Goal: Check status: Check status

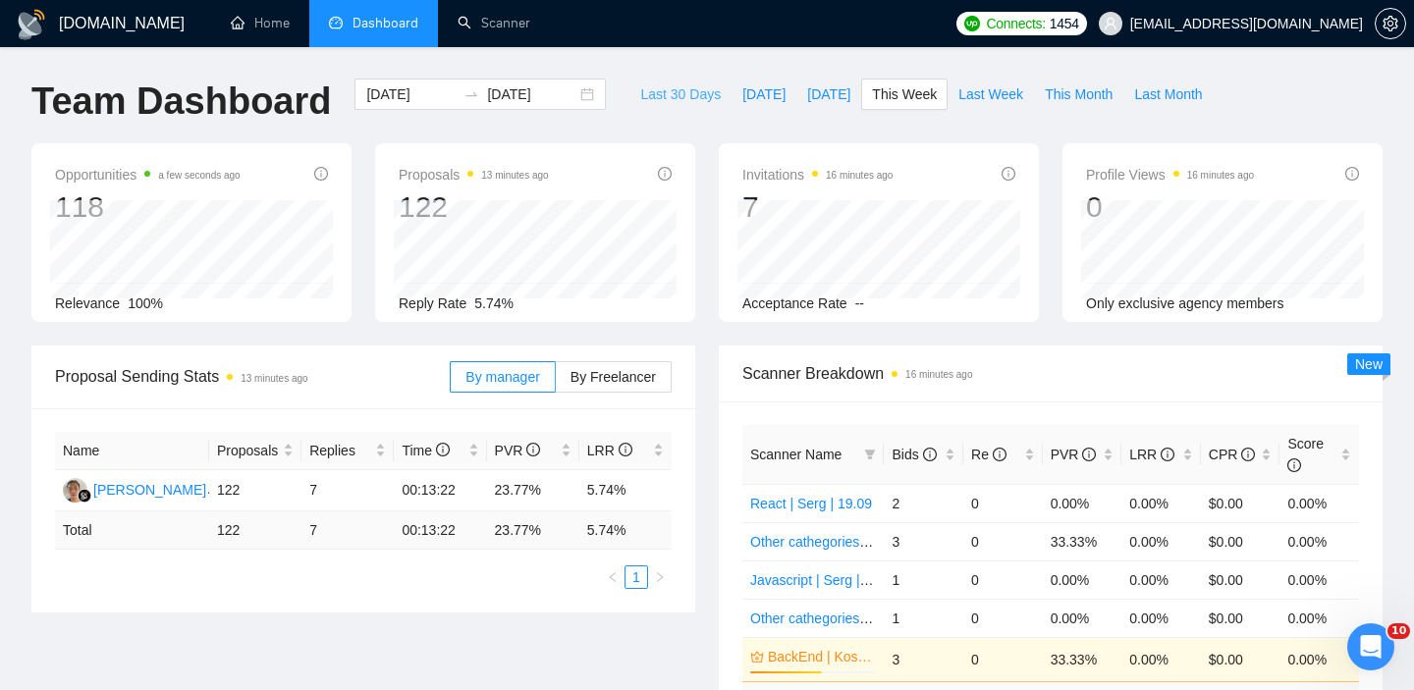
click at [654, 95] on span "Last 30 Days" at bounding box center [680, 94] width 80 height 22
type input "[DATE]"
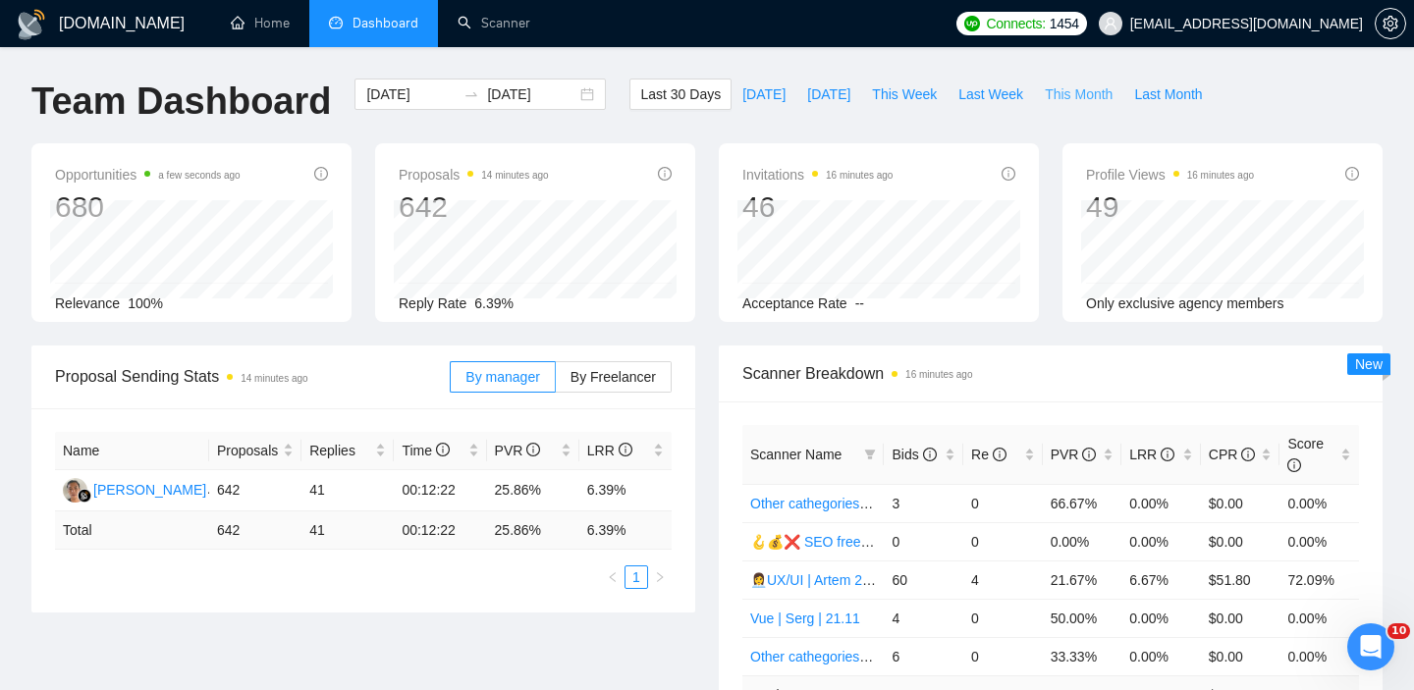
click at [1053, 85] on span "This Month" at bounding box center [1079, 94] width 68 height 22
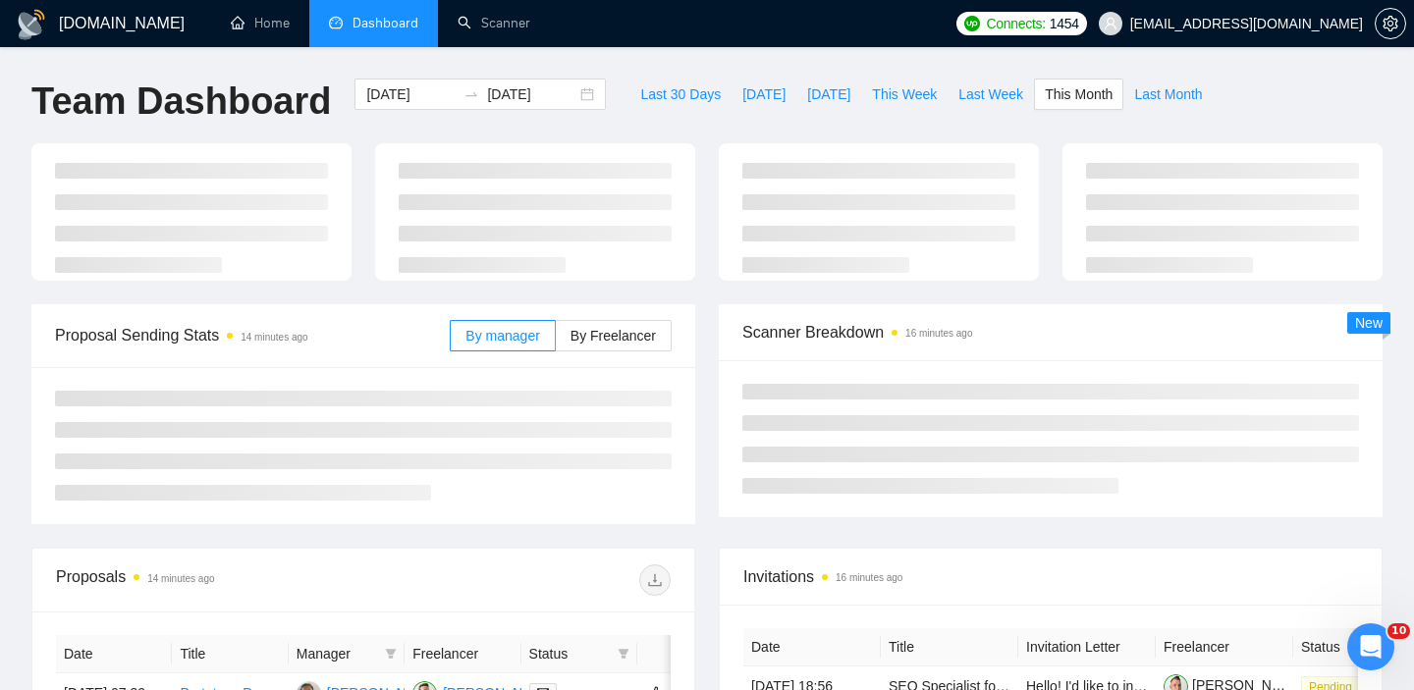
type input "[DATE]"
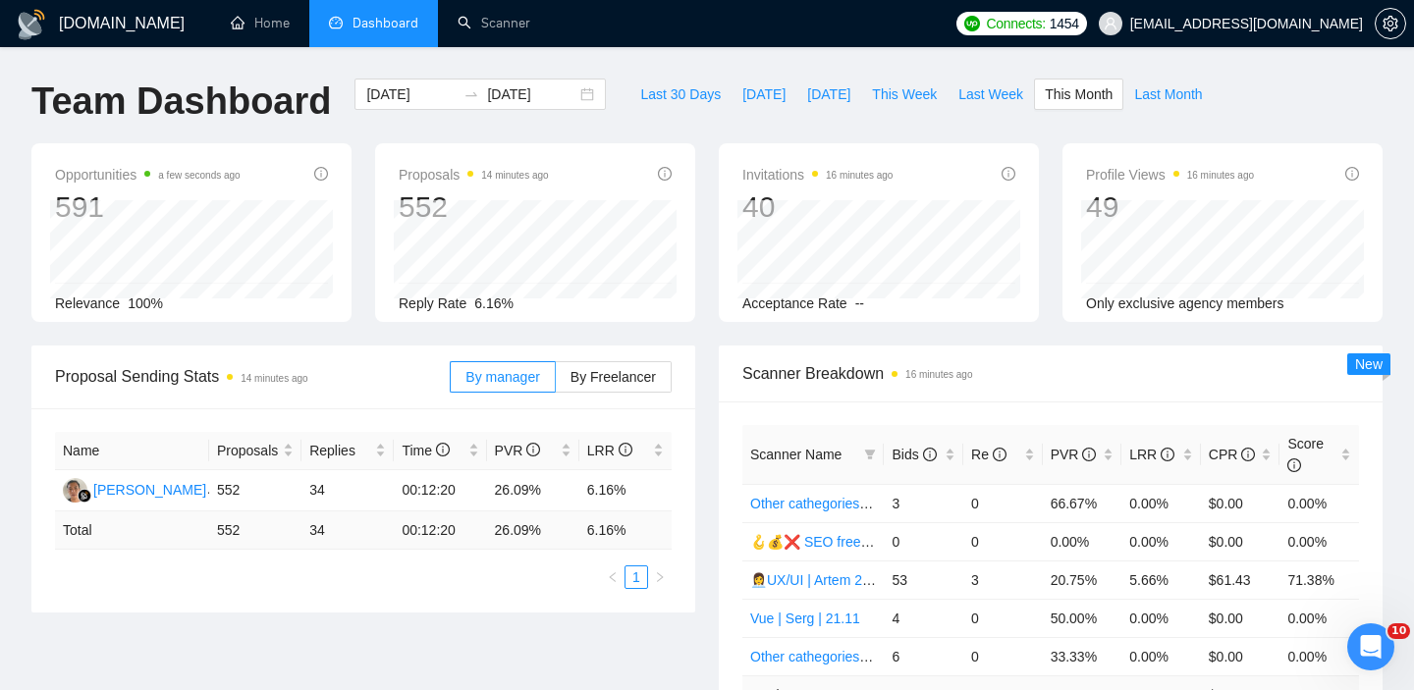
click at [1246, 126] on div "Team Dashboard [DATE] [DATE] Last 30 Days [DATE] [DATE] This Week Last Week Thi…" at bounding box center [707, 111] width 1374 height 65
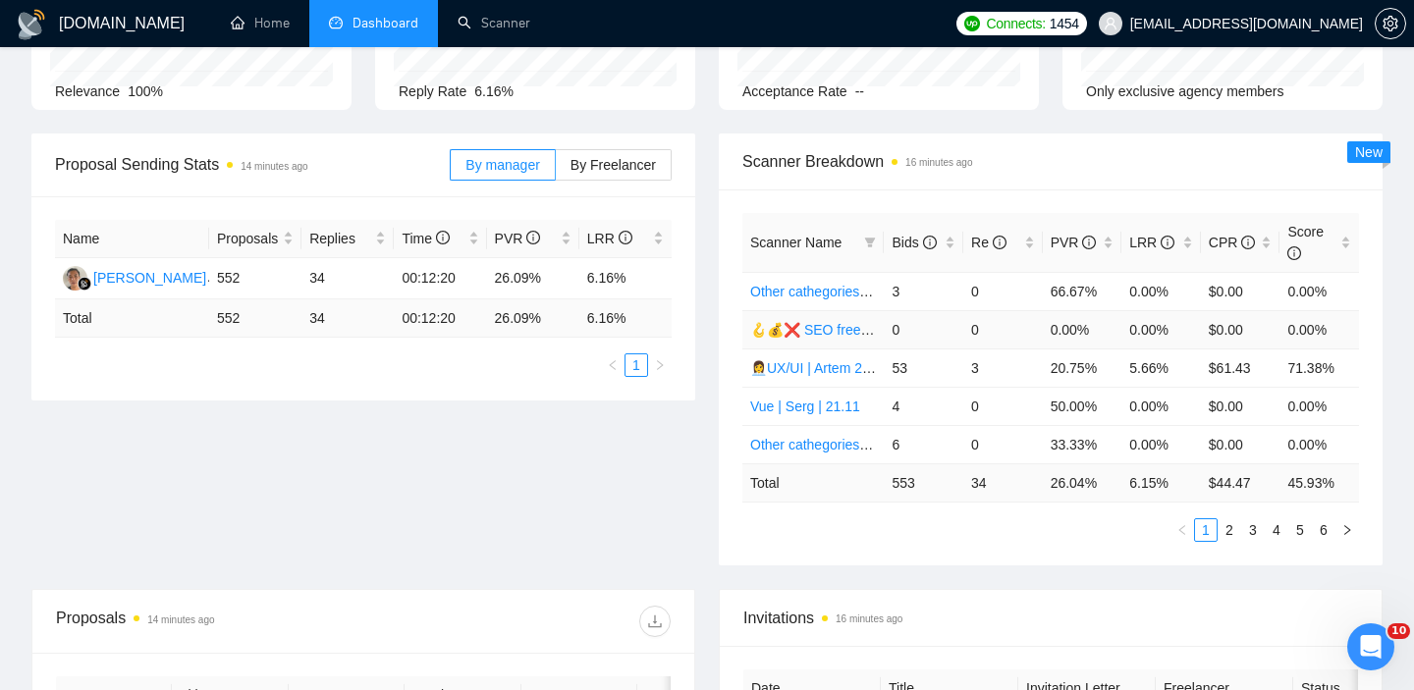
scroll to position [174, 0]
